Goal: Check status: Check status

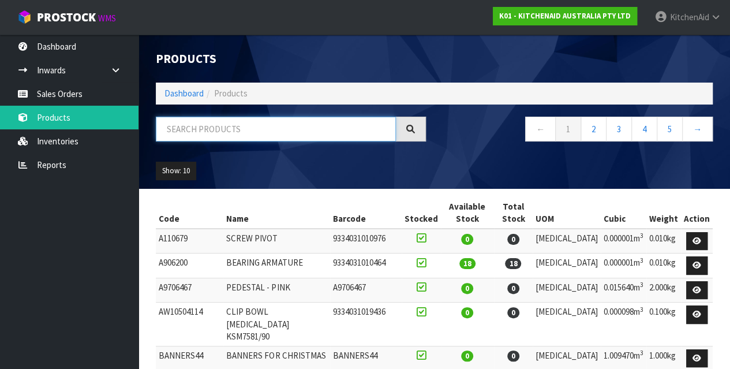
click at [243, 127] on input "text" at bounding box center [276, 128] width 240 height 25
paste input "4504115912"
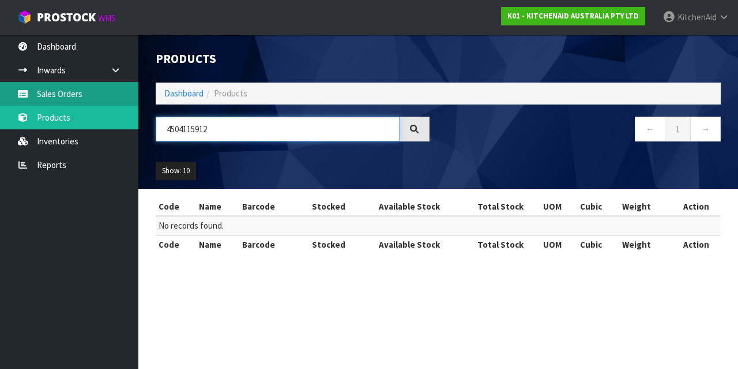
type input "4504115912"
click at [77, 98] on link "Sales Orders" at bounding box center [69, 94] width 138 height 24
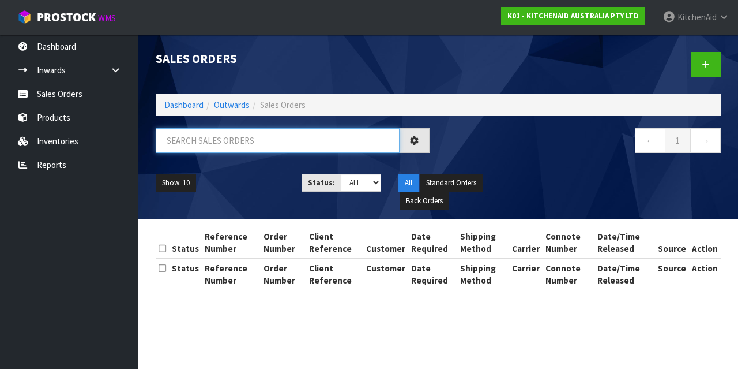
click at [238, 137] on input "text" at bounding box center [278, 140] width 244 height 25
paste input "4504115912"
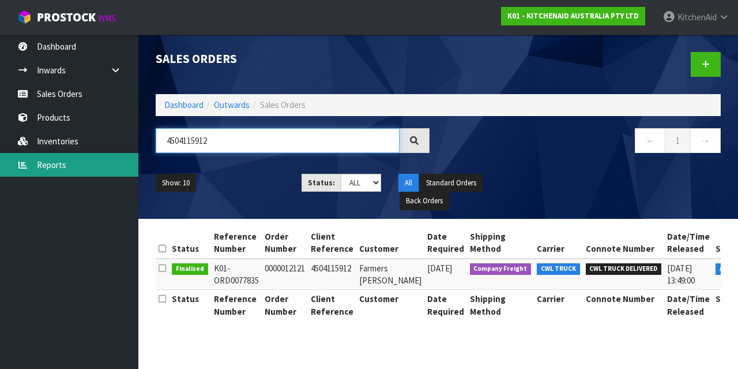
drag, startPoint x: 262, startPoint y: 137, endPoint x: 52, endPoint y: 157, distance: 211.5
click at [52, 157] on body "Toggle navigation ProStock WMS K01 - KITCHENAID AUSTRALIA PTY LTD [GEOGRAPHIC_D…" at bounding box center [369, 184] width 738 height 369
paste input "03960"
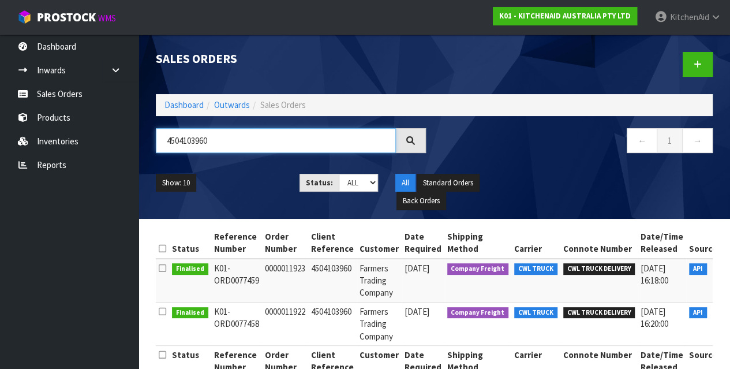
type input "4504103960"
